Goal: Task Accomplishment & Management: Complete application form

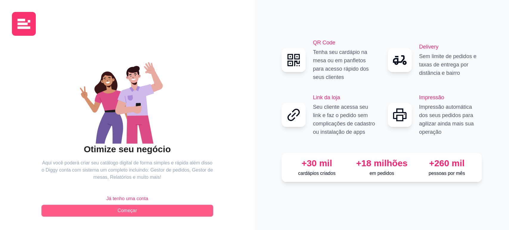
click at [134, 214] on button "Começar" at bounding box center [127, 211] width 172 height 12
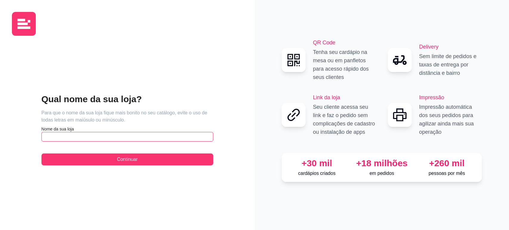
click at [75, 133] on input "text" at bounding box center [127, 137] width 172 height 10
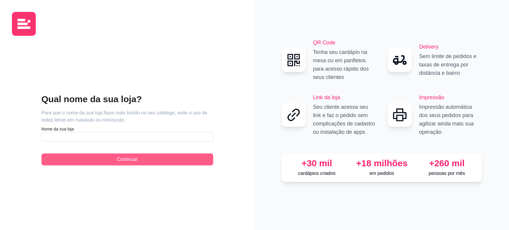
click at [105, 158] on button "Continuar" at bounding box center [127, 160] width 172 height 12
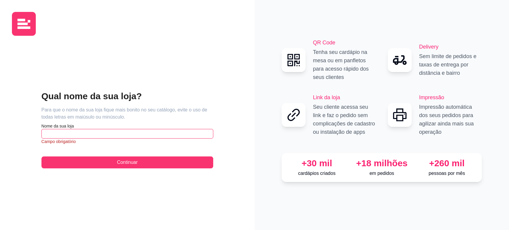
click at [95, 135] on input "text" at bounding box center [127, 134] width 172 height 10
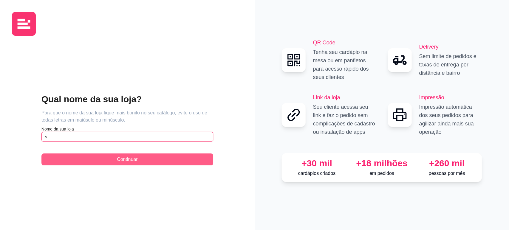
type input "s"
click at [101, 162] on button "Continuar" at bounding box center [127, 160] width 172 height 12
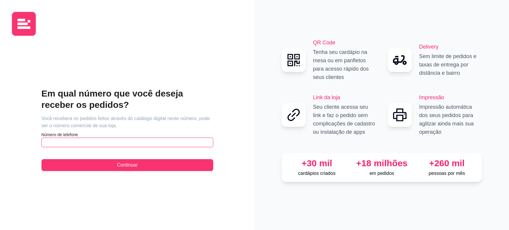
click at [95, 144] on input "text" at bounding box center [127, 143] width 172 height 10
type input "[PHONE_NUMBER]"
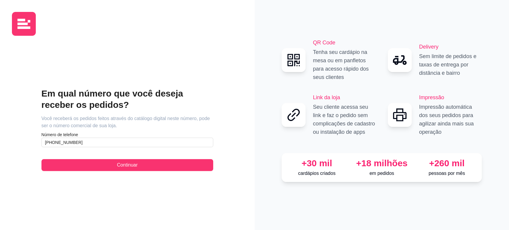
click at [127, 171] on div "Em qual número que você deseja receber os pedidos? Você receberá os pedidos fei…" at bounding box center [127, 130] width 231 height 178
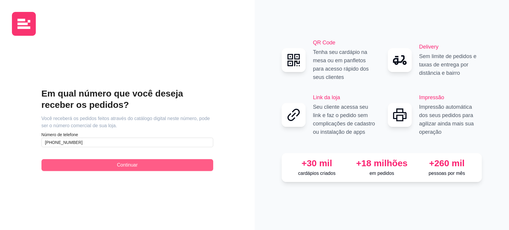
click at [127, 166] on span "Continuar" at bounding box center [127, 165] width 21 height 7
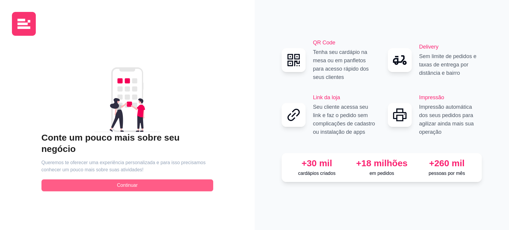
click at [119, 182] on span "Continuar" at bounding box center [127, 185] width 21 height 7
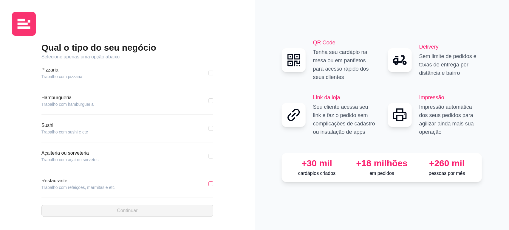
click at [208, 183] on input "checkbox" at bounding box center [210, 184] width 5 height 5
checkbox input "true"
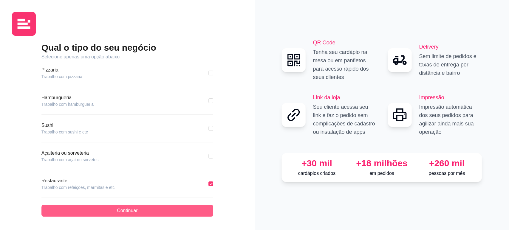
click at [182, 208] on button "Continuar" at bounding box center [127, 211] width 172 height 12
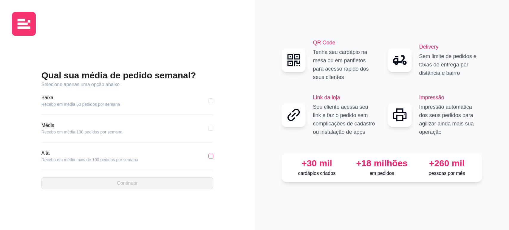
click at [210, 156] on input "checkbox" at bounding box center [210, 156] width 5 height 5
checkbox input "true"
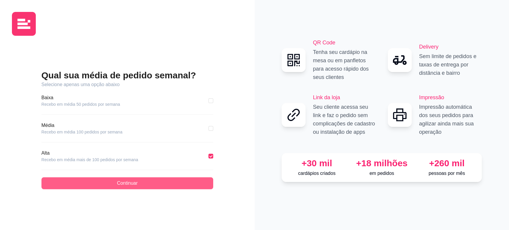
click at [189, 183] on button "Continuar" at bounding box center [127, 183] width 172 height 12
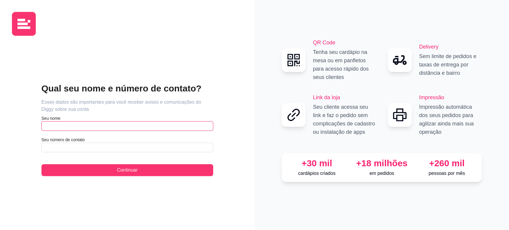
click at [76, 123] on input "text" at bounding box center [127, 126] width 172 height 10
type input "sdsa"
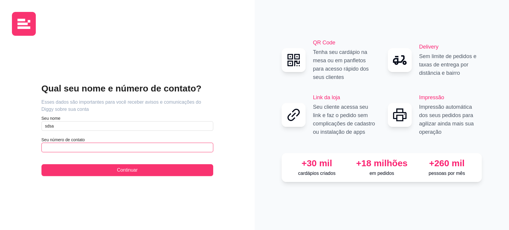
click at [80, 151] on input "text" at bounding box center [127, 148] width 172 height 10
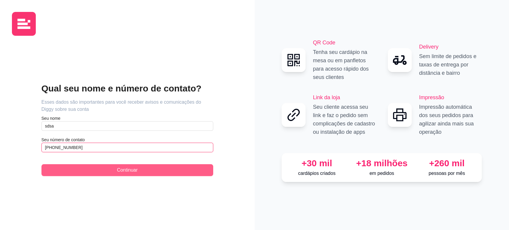
type input "[PHONE_NUMBER]"
click at [104, 166] on button "Continuar" at bounding box center [127, 170] width 172 height 12
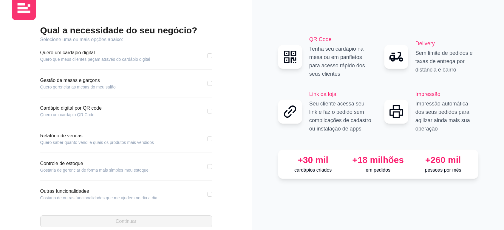
scroll to position [24, 0]
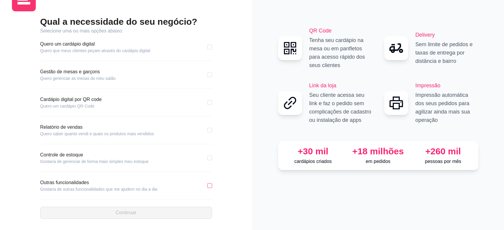
click at [210, 187] on input "checkbox" at bounding box center [209, 185] width 5 height 5
checkbox input "true"
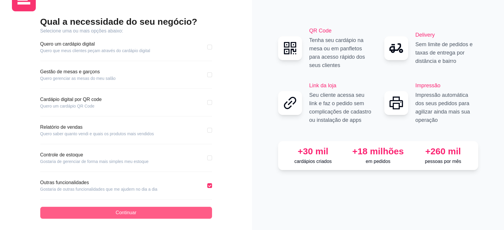
click at [183, 213] on button "Continuar" at bounding box center [126, 213] width 172 height 12
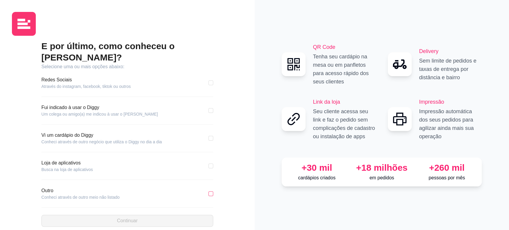
click at [211, 191] on input "checkbox" at bounding box center [210, 193] width 5 height 5
checkbox input "true"
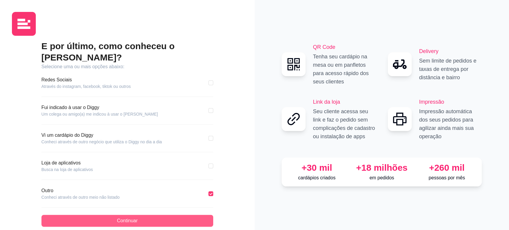
click at [200, 215] on button "Continuar" at bounding box center [127, 221] width 172 height 12
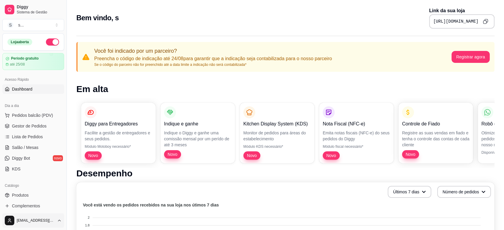
click at [56, 221] on html "Diggy Sistema de Gestão S s ... Loja aberta Período gratuito até 25/08 Acesso R…" at bounding box center [252, 115] width 504 height 230
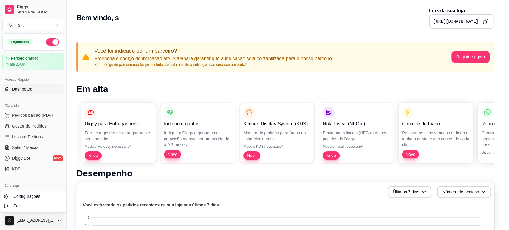
click at [59, 223] on html "Diggy Sistema de Gestão S s ... Loja aberta Período gratuito até 25/08 Acesso R…" at bounding box center [254, 115] width 509 height 230
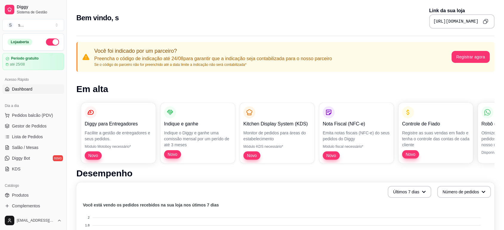
click at [44, 220] on html "Diggy Sistema de Gestão S s ... Loja aberta Período gratuito até 25/08 Acesso R…" at bounding box center [252, 115] width 504 height 230
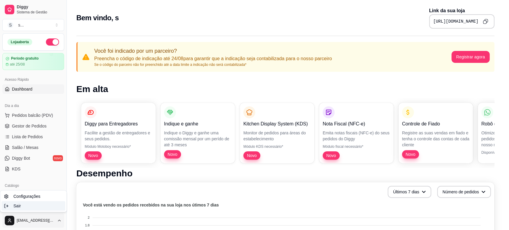
click at [29, 204] on div "Sair" at bounding box center [33, 206] width 64 height 10
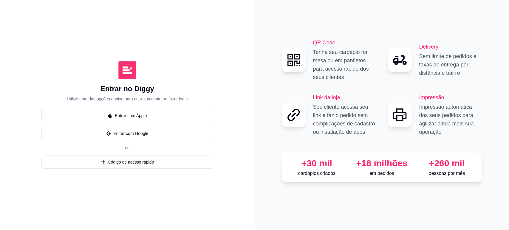
click at [136, 142] on div "Entrar com Apple Entrar com Google ou Código de acesso rápido" at bounding box center [127, 139] width 172 height 60
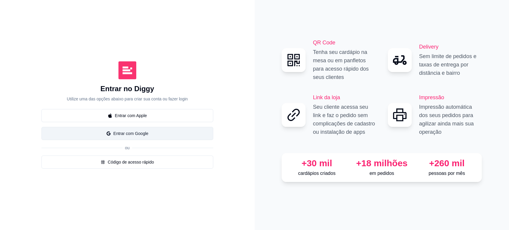
click at [135, 138] on button "Entrar com Google" at bounding box center [127, 133] width 172 height 13
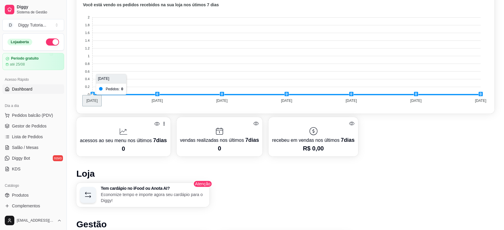
scroll to position [166, 0]
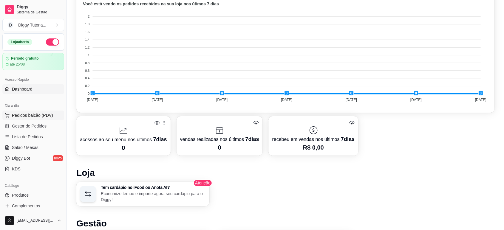
click at [31, 117] on span "Pedidos balcão (PDV)" at bounding box center [32, 115] width 41 height 6
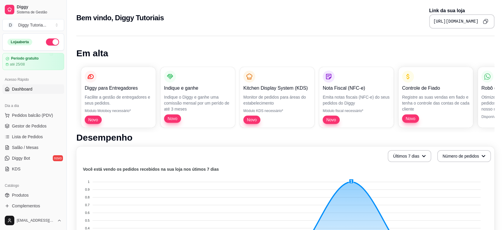
scroll to position [33, 0]
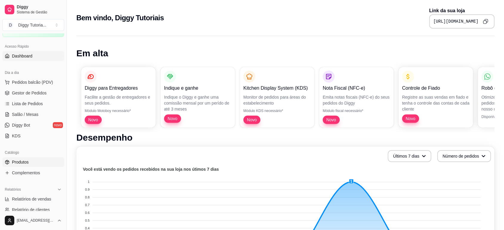
click at [34, 160] on link "Produtos" at bounding box center [33, 162] width 62 height 10
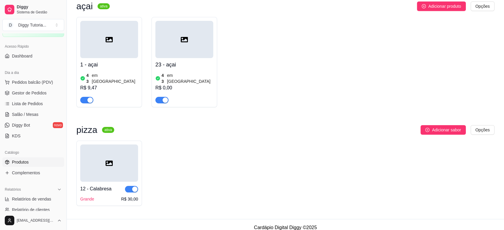
scroll to position [25, 0]
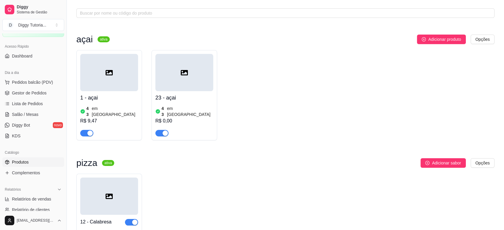
click at [113, 118] on div "R$ 9,47" at bounding box center [109, 121] width 58 height 7
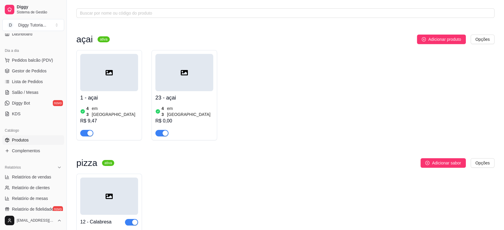
scroll to position [66, 0]
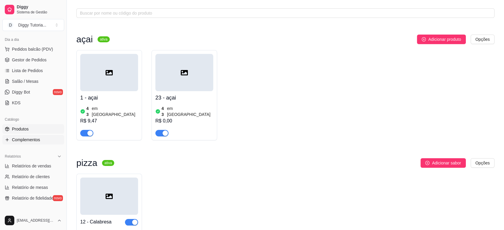
click at [32, 144] on link "Complementos" at bounding box center [33, 140] width 62 height 10
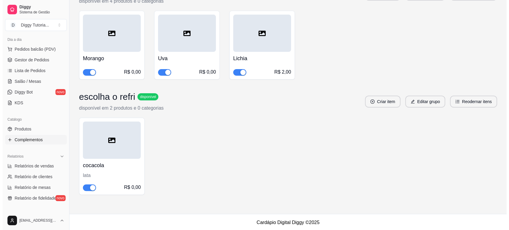
scroll to position [32, 0]
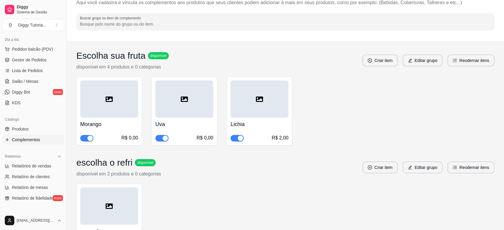
click at [111, 121] on h4 "Morango" at bounding box center [109, 124] width 58 height 8
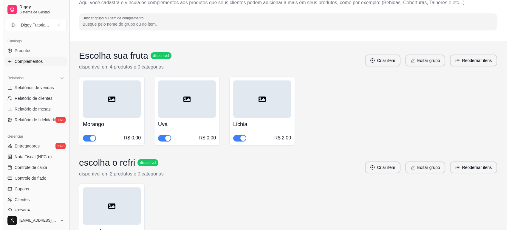
scroll to position [198, 0]
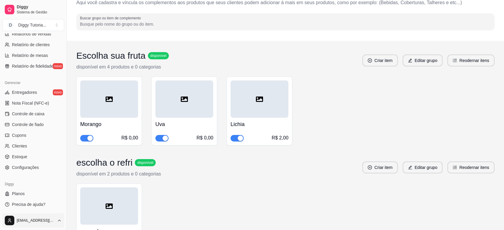
click at [55, 198] on html "Diggy Sistema de Gestão D Diggy Tutoria ... Loja aberta Período gratuito até 25…" at bounding box center [252, 83] width 504 height 230
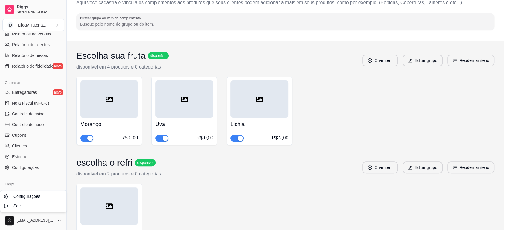
click at [186, 196] on html "Diggy Sistema de Gestão D Diggy Tutoria ... Loja aberta Período gratuito até 25…" at bounding box center [254, 83] width 509 height 230
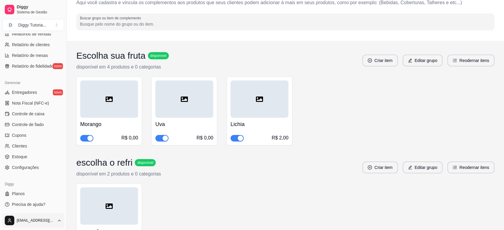
click at [52, 198] on html "Diggy Sistema de Gestão D Diggy Tutoria ... Loja aberta Período gratuito até 25…" at bounding box center [252, 83] width 504 height 230
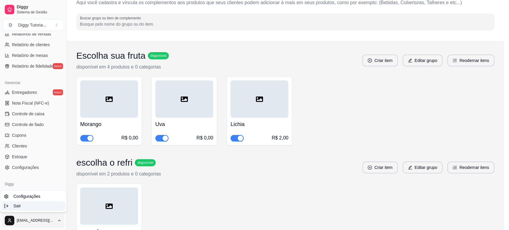
click at [41, 209] on div "Sair" at bounding box center [33, 206] width 64 height 10
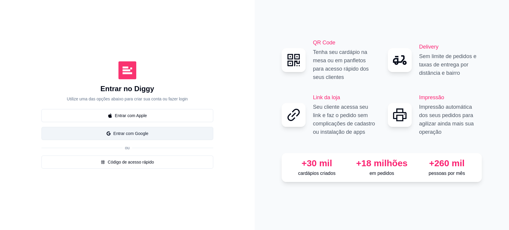
click at [129, 133] on button "Entrar com Google" at bounding box center [127, 133] width 172 height 13
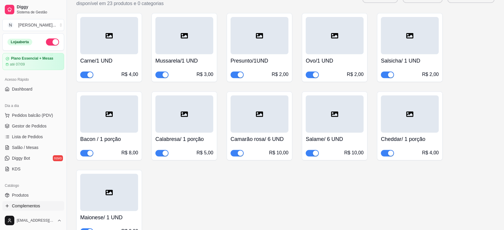
scroll to position [222, 0]
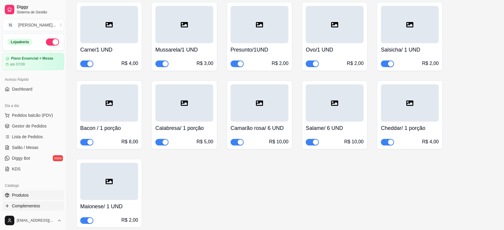
click at [25, 192] on link "Produtos" at bounding box center [33, 196] width 62 height 10
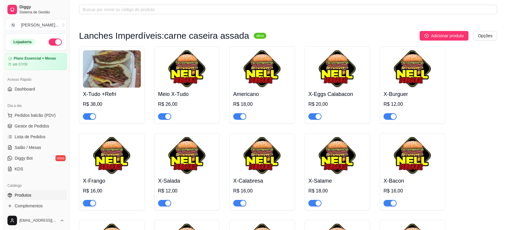
scroll to position [66, 0]
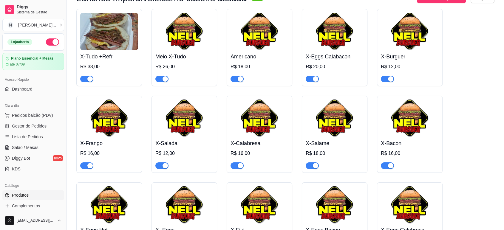
click at [116, 132] on img at bounding box center [109, 118] width 58 height 37
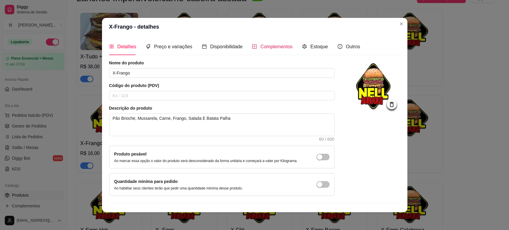
click at [263, 47] on span "Complementos" at bounding box center [276, 46] width 32 height 5
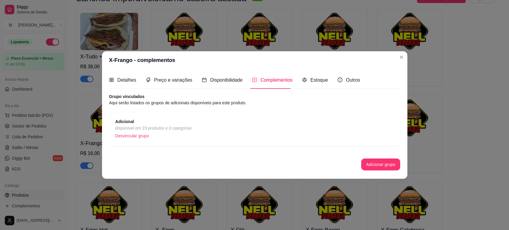
click at [219, 129] on div "Adicional disponível em 23 produtos e 0 categorias Desvincular grupo" at bounding box center [254, 129] width 279 height 22
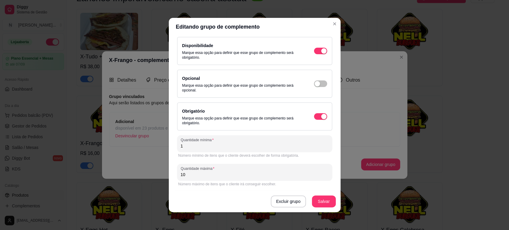
scroll to position [0, 0]
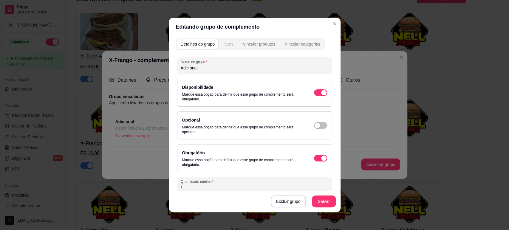
click at [231, 43] on div "Itens" at bounding box center [228, 44] width 9 height 6
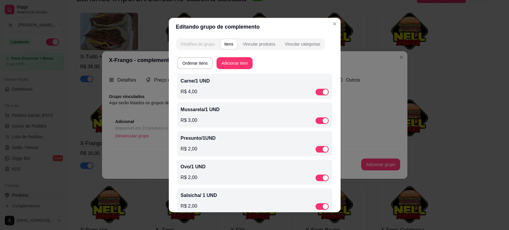
click at [199, 40] on button "Detalhes do grupo" at bounding box center [197, 44] width 41 height 10
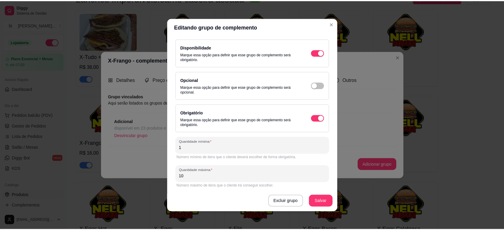
scroll to position [42, 0]
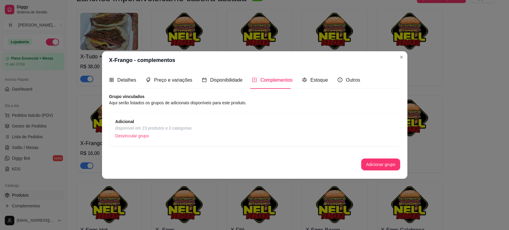
click at [279, 78] on span "Complementos" at bounding box center [276, 80] width 32 height 5
click at [253, 119] on div "Adicional disponível em 23 produtos e 0 categorias Desvincular grupo" at bounding box center [254, 129] width 279 height 22
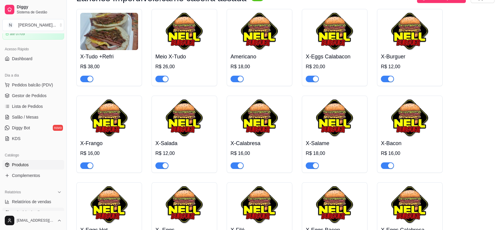
scroll to position [66, 0]
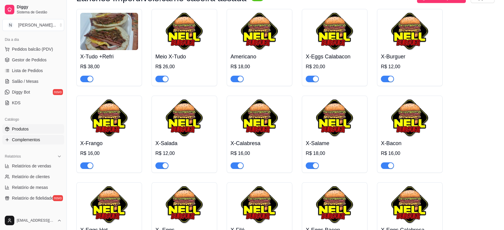
click at [27, 140] on span "Complementos" at bounding box center [26, 140] width 28 height 6
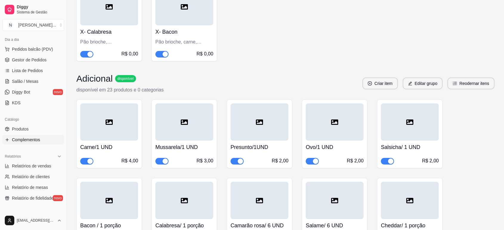
scroll to position [89, 0]
